Goal: Task Accomplishment & Management: Manage account settings

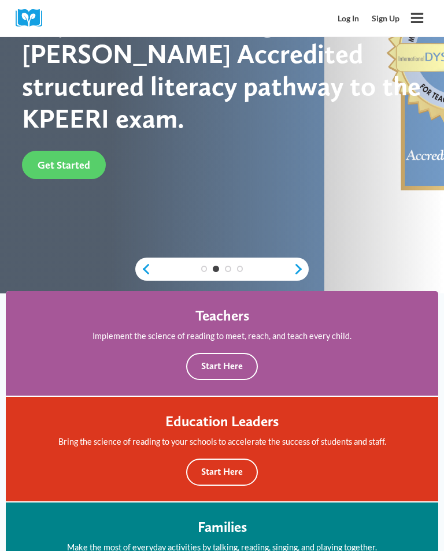
scroll to position [236, 0]
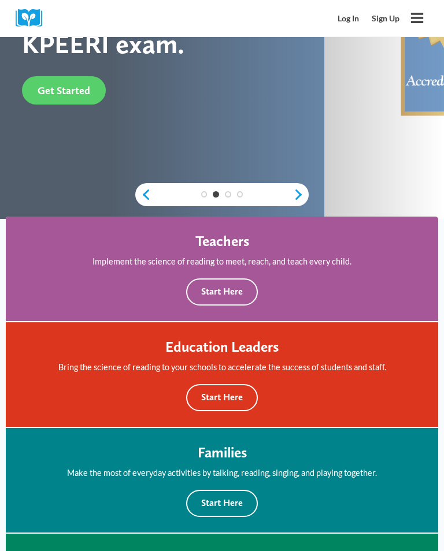
click at [240, 287] on button "Start Here" at bounding box center [222, 292] width 72 height 27
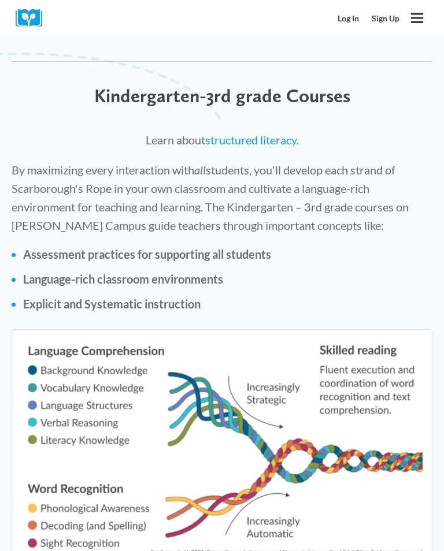
scroll to position [2261, 0]
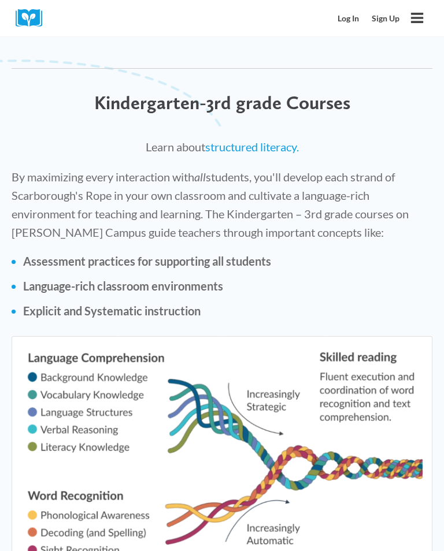
click at [365, 20] on link "Log In" at bounding box center [349, 18] width 34 height 21
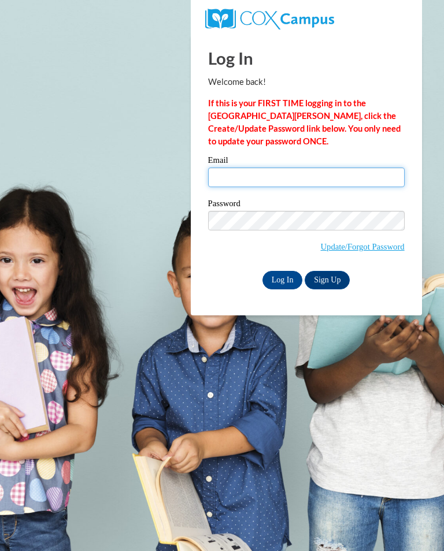
click at [270, 179] on input "Email" at bounding box center [306, 178] width 197 height 20
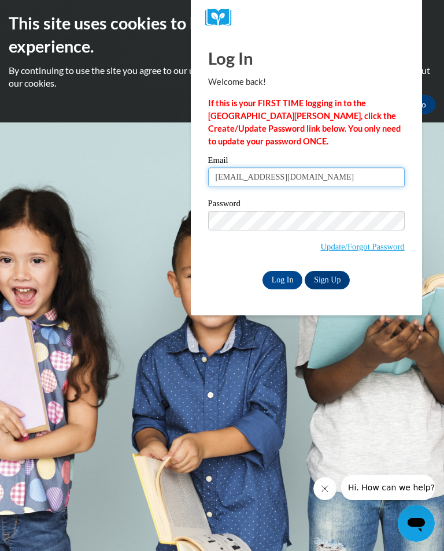
type input "[EMAIL_ADDRESS][DOMAIN_NAME]"
click at [281, 283] on input "Log In" at bounding box center [282, 280] width 40 height 18
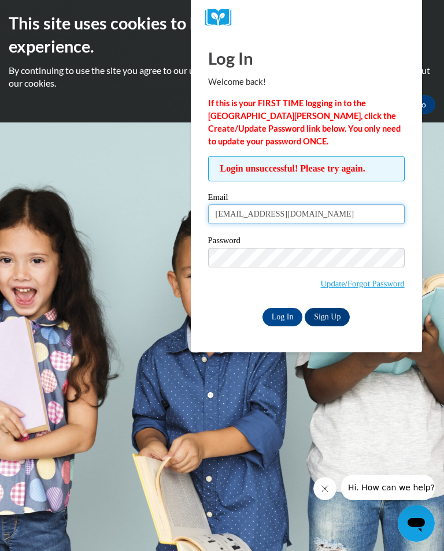
click at [351, 211] on input "[EMAIL_ADDRESS][DOMAIN_NAME]" at bounding box center [306, 215] width 197 height 20
type input "rmoha"
type input "Ranamohaymeed@gmail.com"
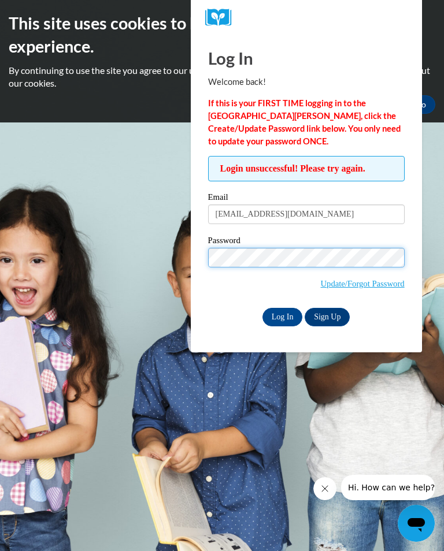
click at [282, 317] on input "Log In" at bounding box center [282, 317] width 40 height 18
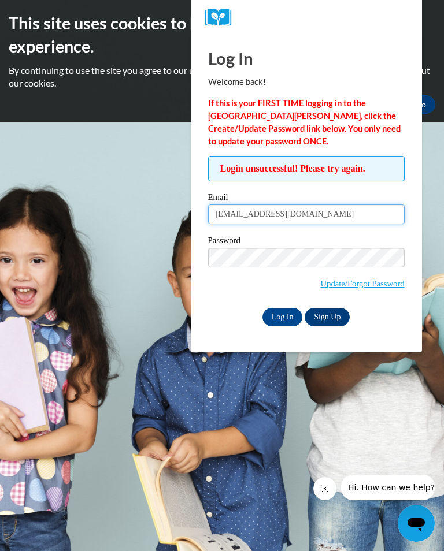
click at [356, 214] on input "Ranamohaymeed@gmail.com" at bounding box center [306, 215] width 197 height 20
type input "R"
type input "rmohaymeed@eickacademy.com"
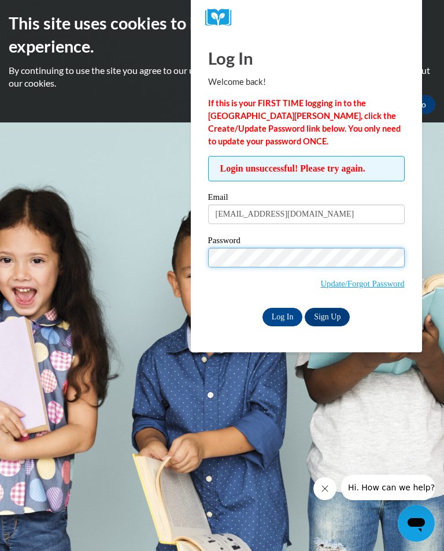
click at [282, 317] on input "Log In" at bounding box center [282, 317] width 40 height 18
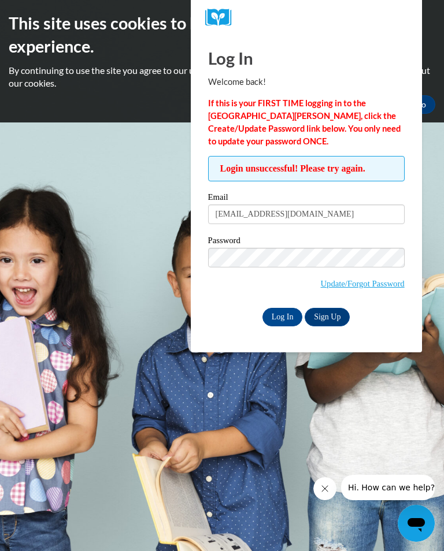
click at [376, 296] on span "Update/Forgot Password" at bounding box center [306, 272] width 197 height 48
click at [365, 288] on link "Update/Forgot Password" at bounding box center [363, 283] width 84 height 9
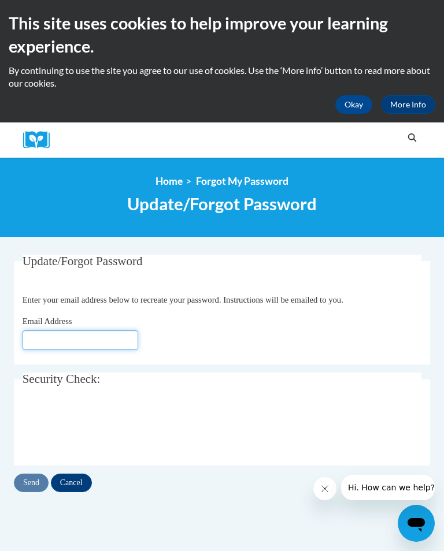
click at [49, 348] on input "Email Address" at bounding box center [81, 341] width 116 height 20
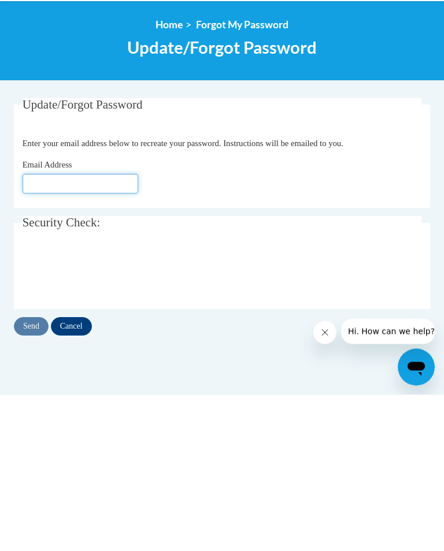
scroll to position [157, 0]
